Goal: Task Accomplishment & Management: Complete application form

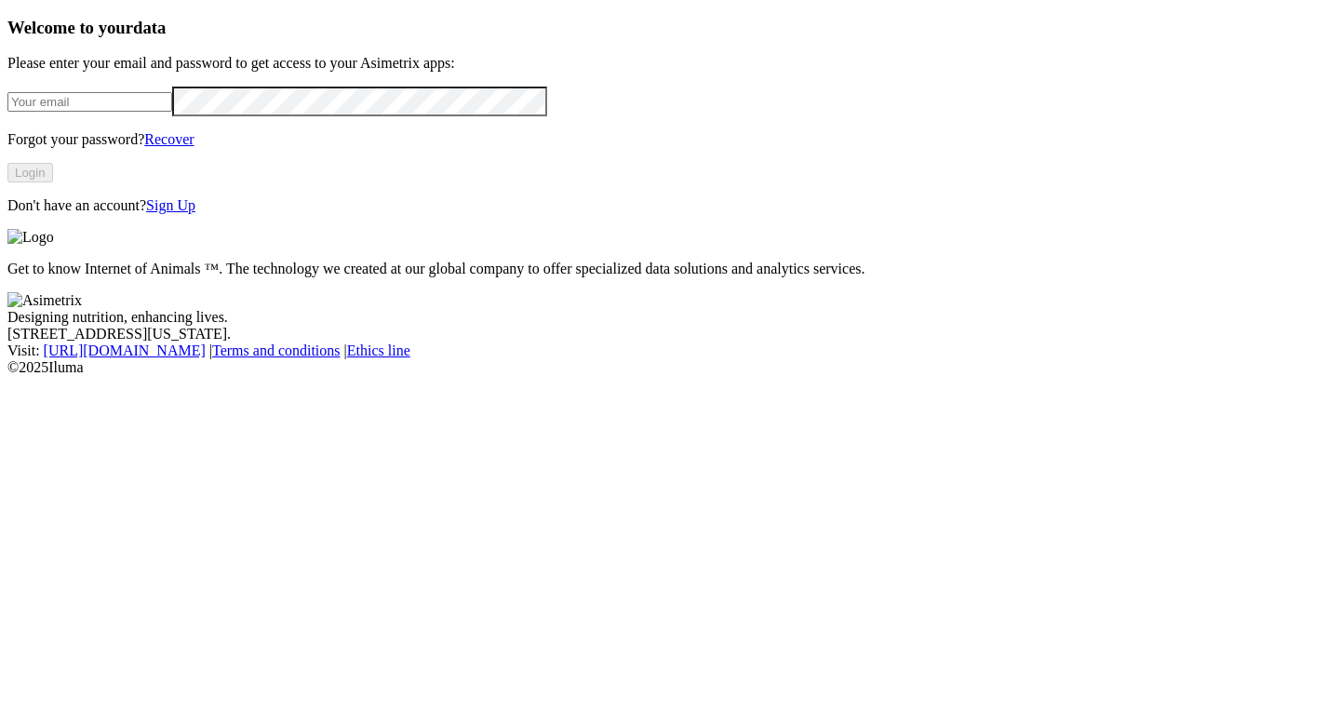
click at [195, 213] on link "Sign Up" at bounding box center [170, 205] width 49 height 16
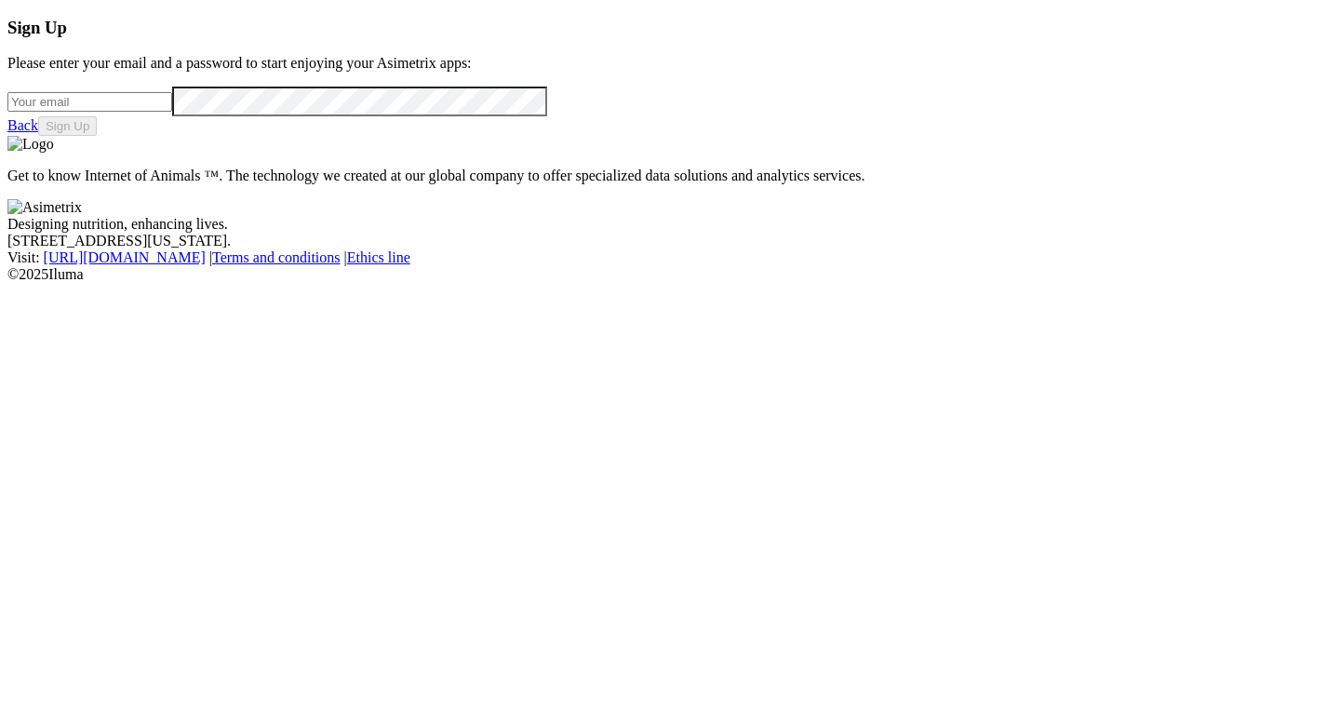
click at [172, 112] on input "email" at bounding box center [89, 102] width 165 height 20
type input "[EMAIL_ADDRESS][DOMAIN_NAME]"
click at [97, 136] on button "Sign Up" at bounding box center [67, 126] width 59 height 20
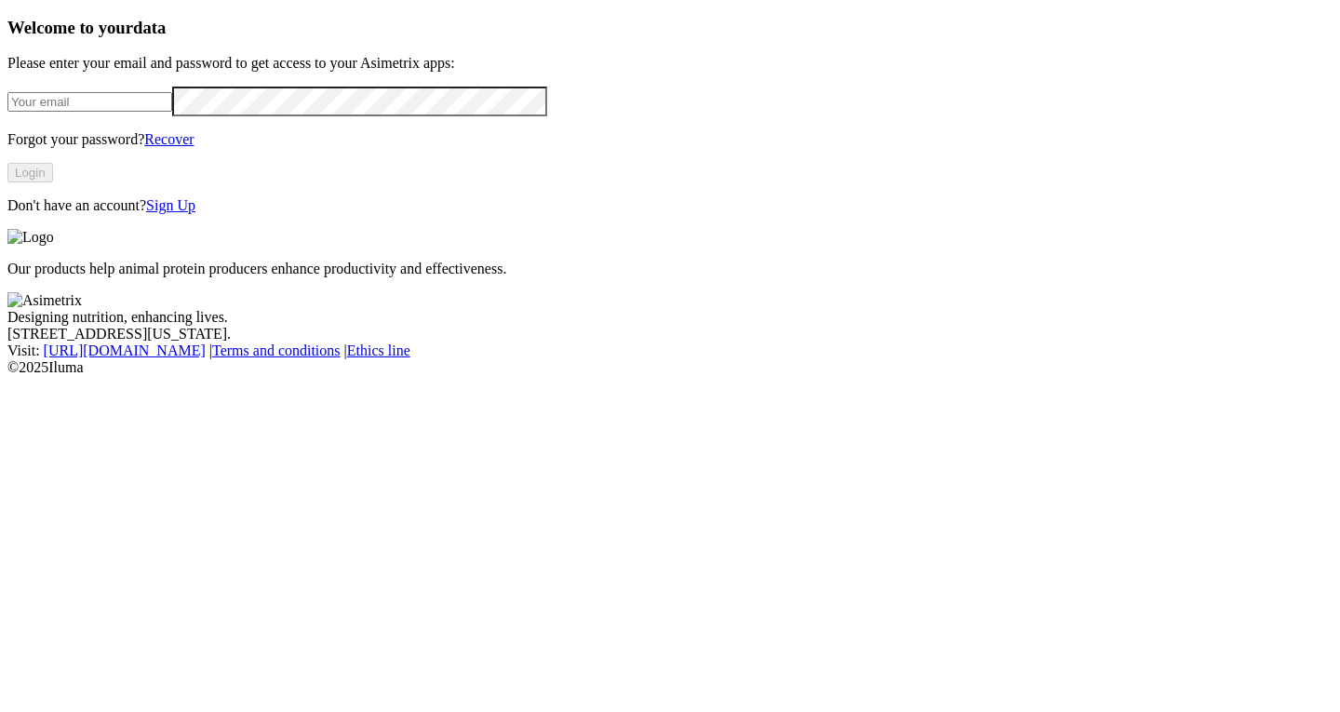
click at [172, 112] on input "email" at bounding box center [89, 102] width 165 height 20
type input "[EMAIL_ADDRESS][DOMAIN_NAME]"
